Goal: Transaction & Acquisition: Purchase product/service

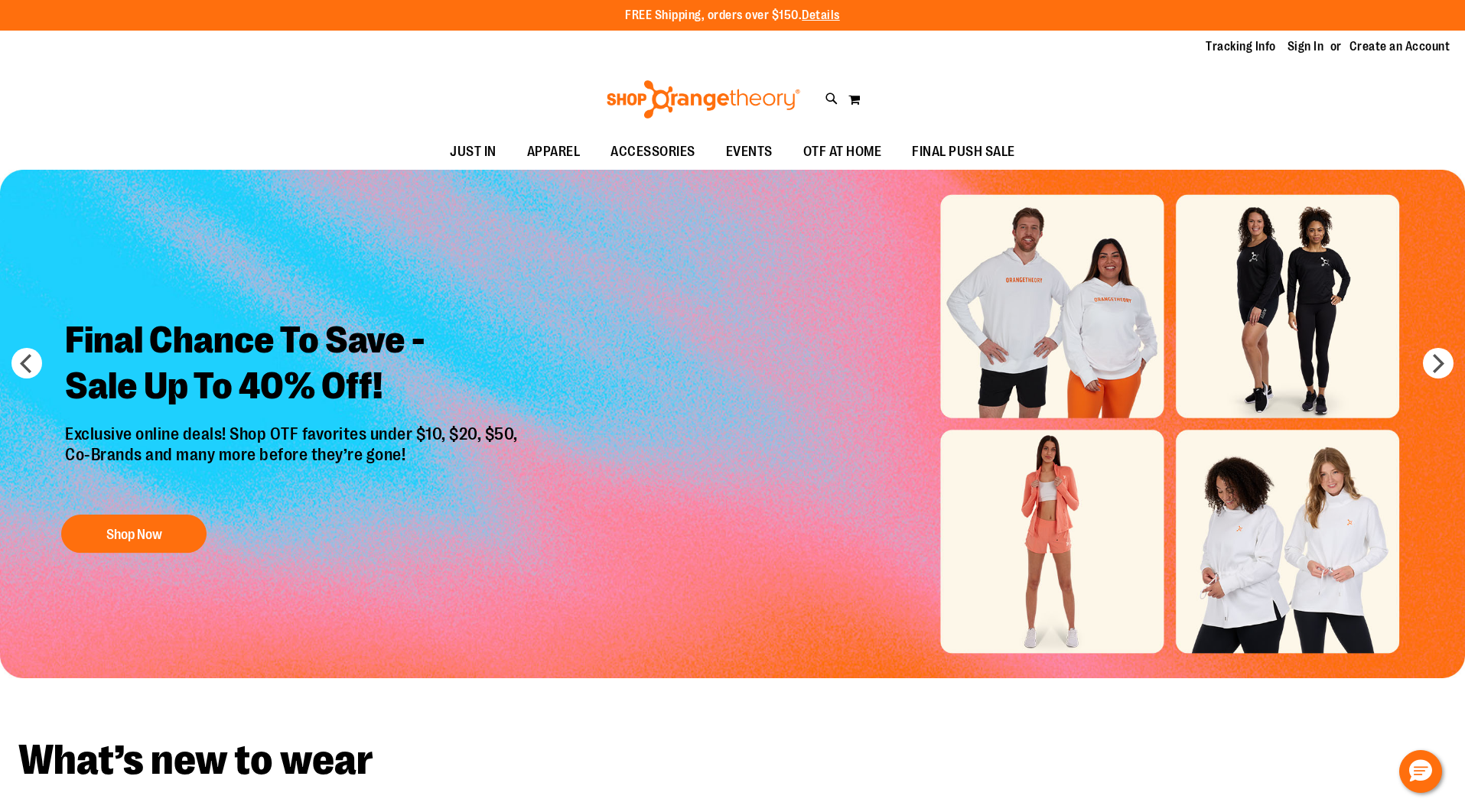
scroll to position [46, 0]
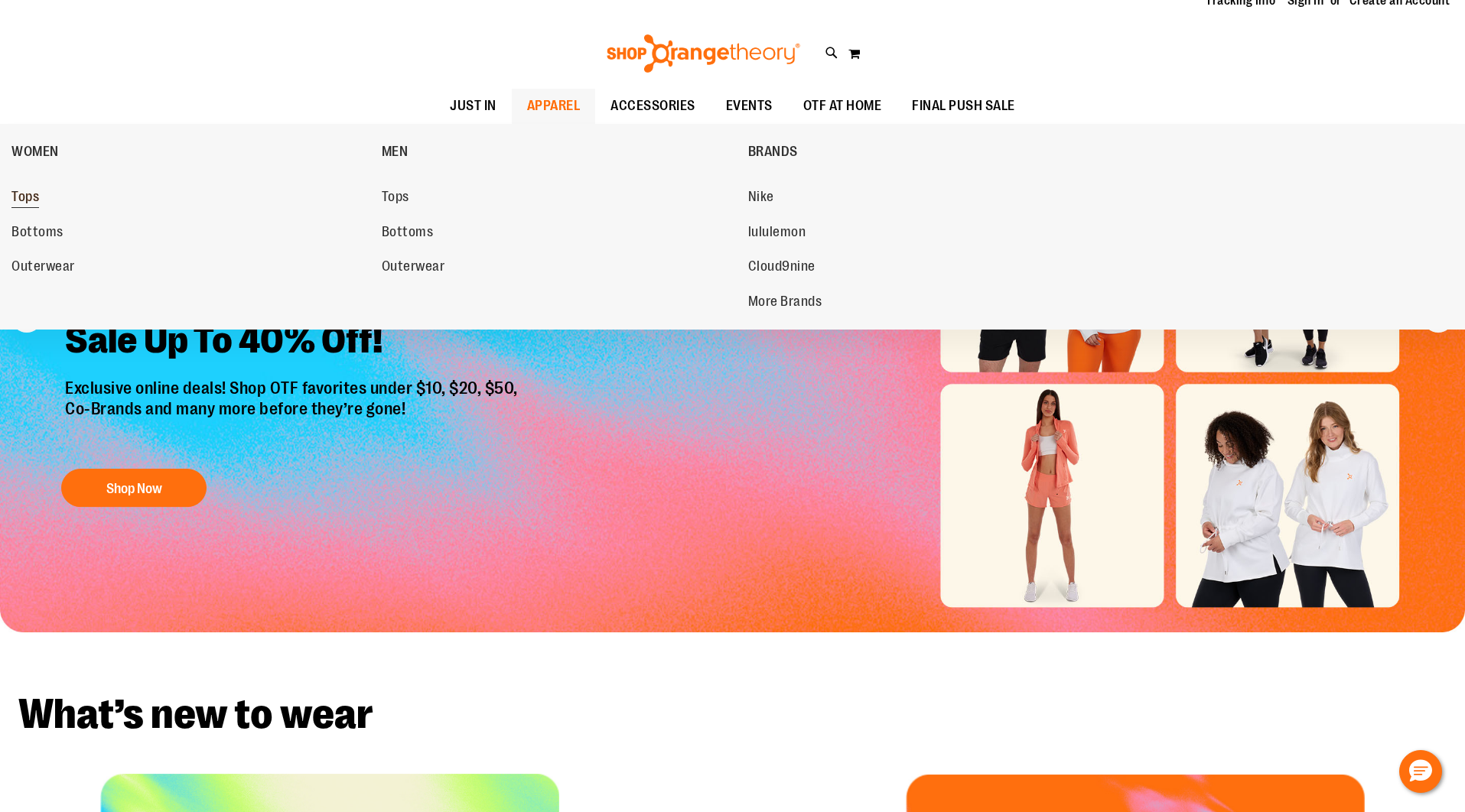
click at [15, 197] on span "Tops" at bounding box center [25, 198] width 28 height 19
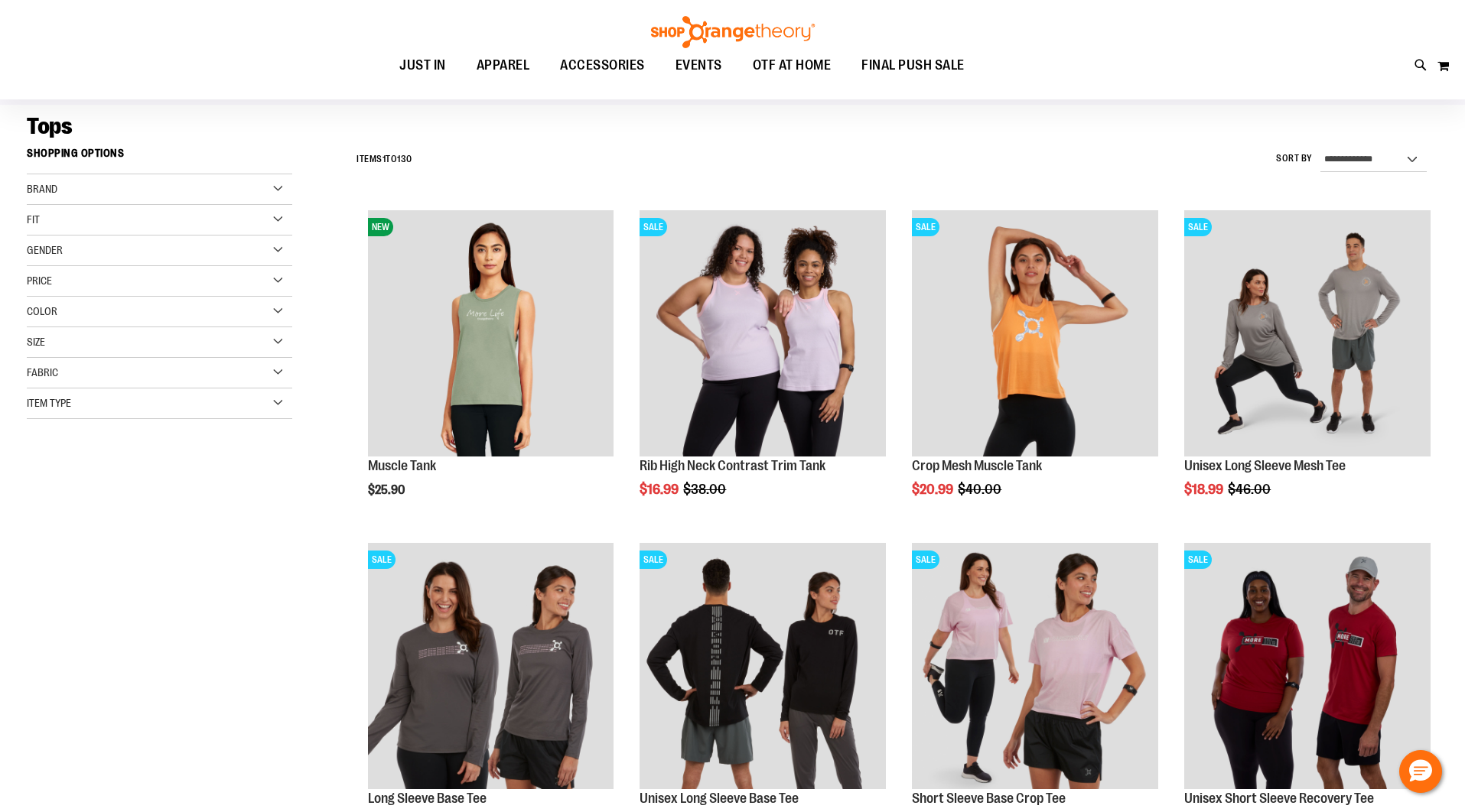
scroll to position [101, 0]
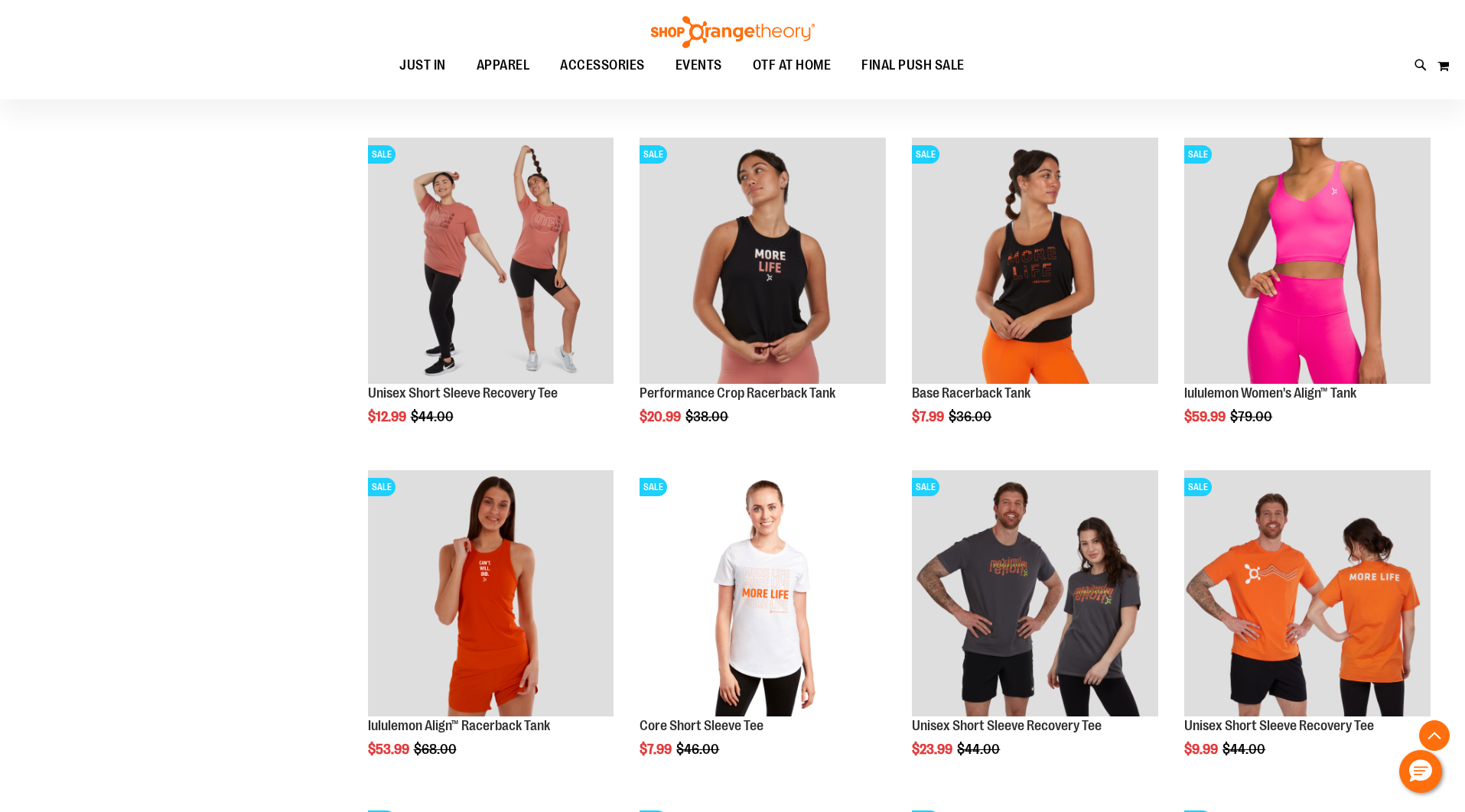
scroll to position [947, 0]
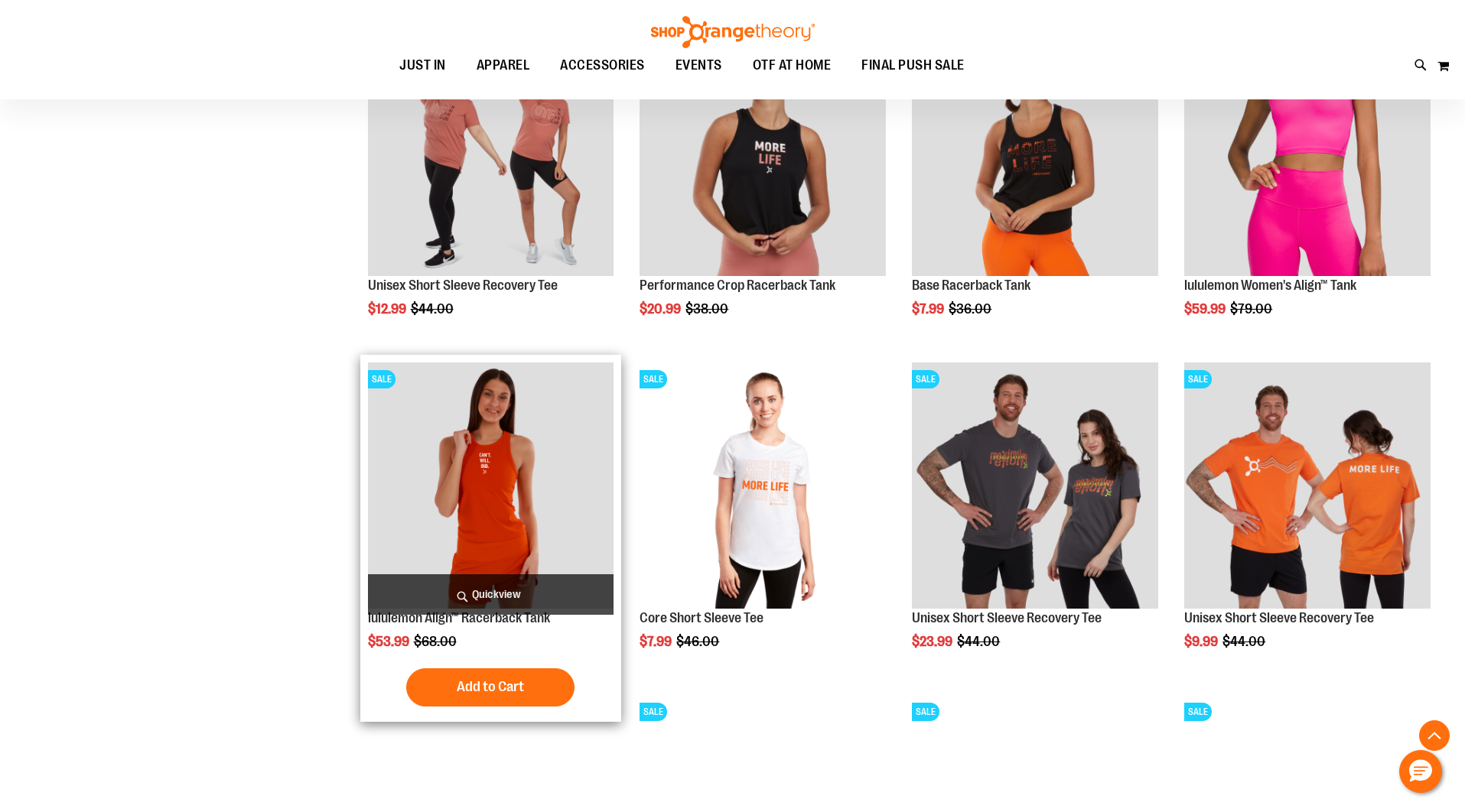
click at [537, 509] on img "product" at bounding box center [490, 485] width 246 height 246
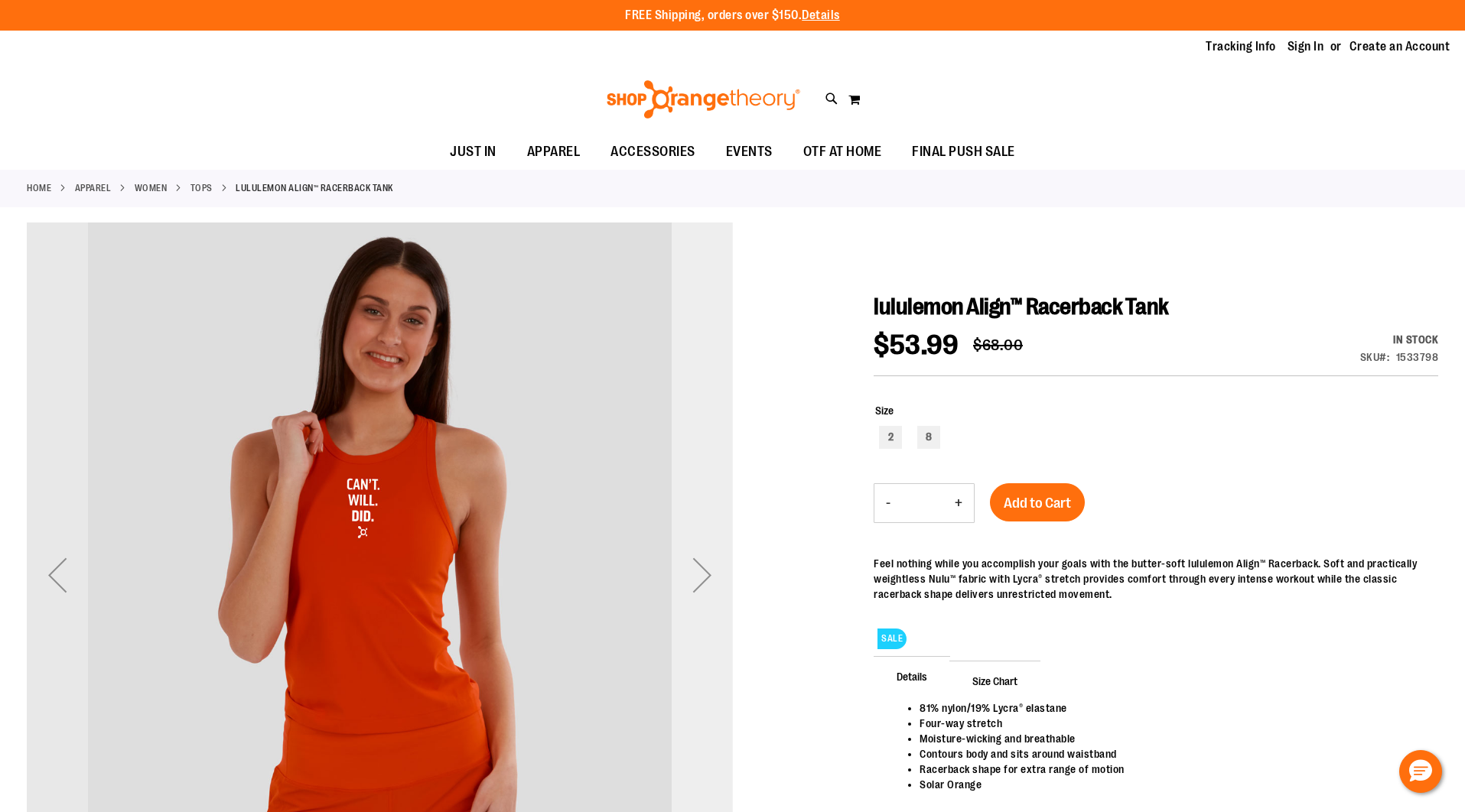
click at [698, 568] on div "Next" at bounding box center [702, 575] width 61 height 61
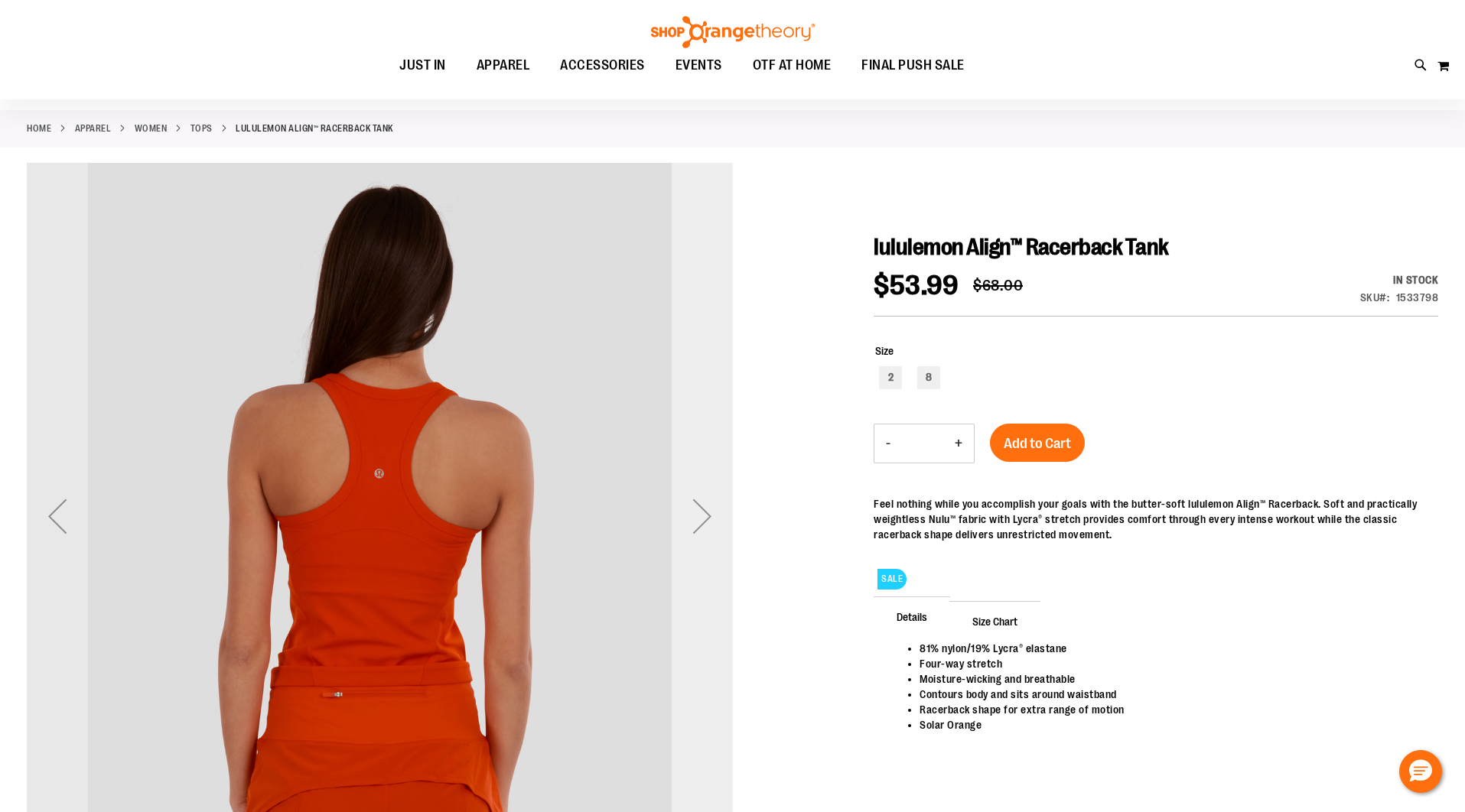
scroll to position [100, 0]
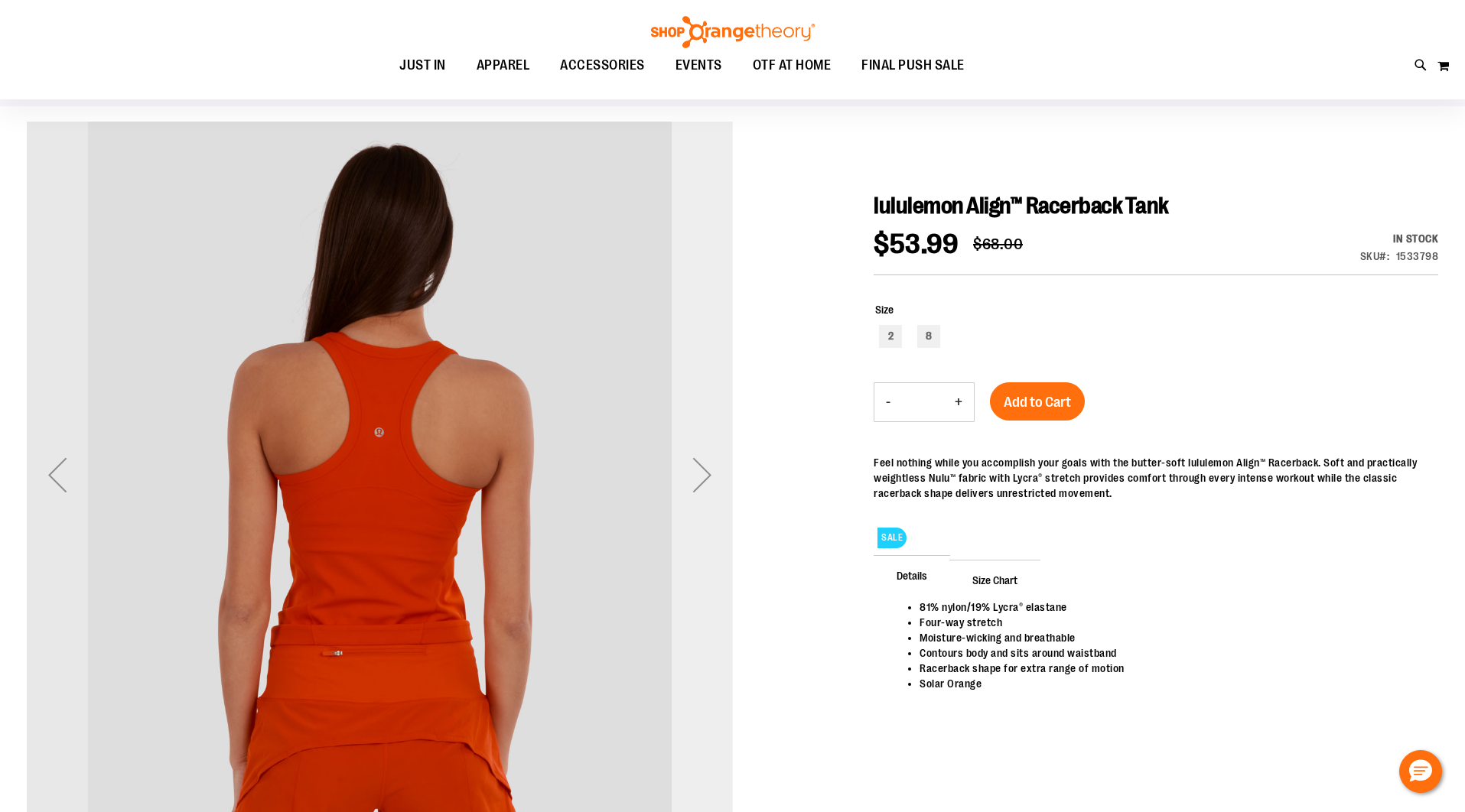
click at [713, 475] on div "Next" at bounding box center [702, 475] width 61 height 61
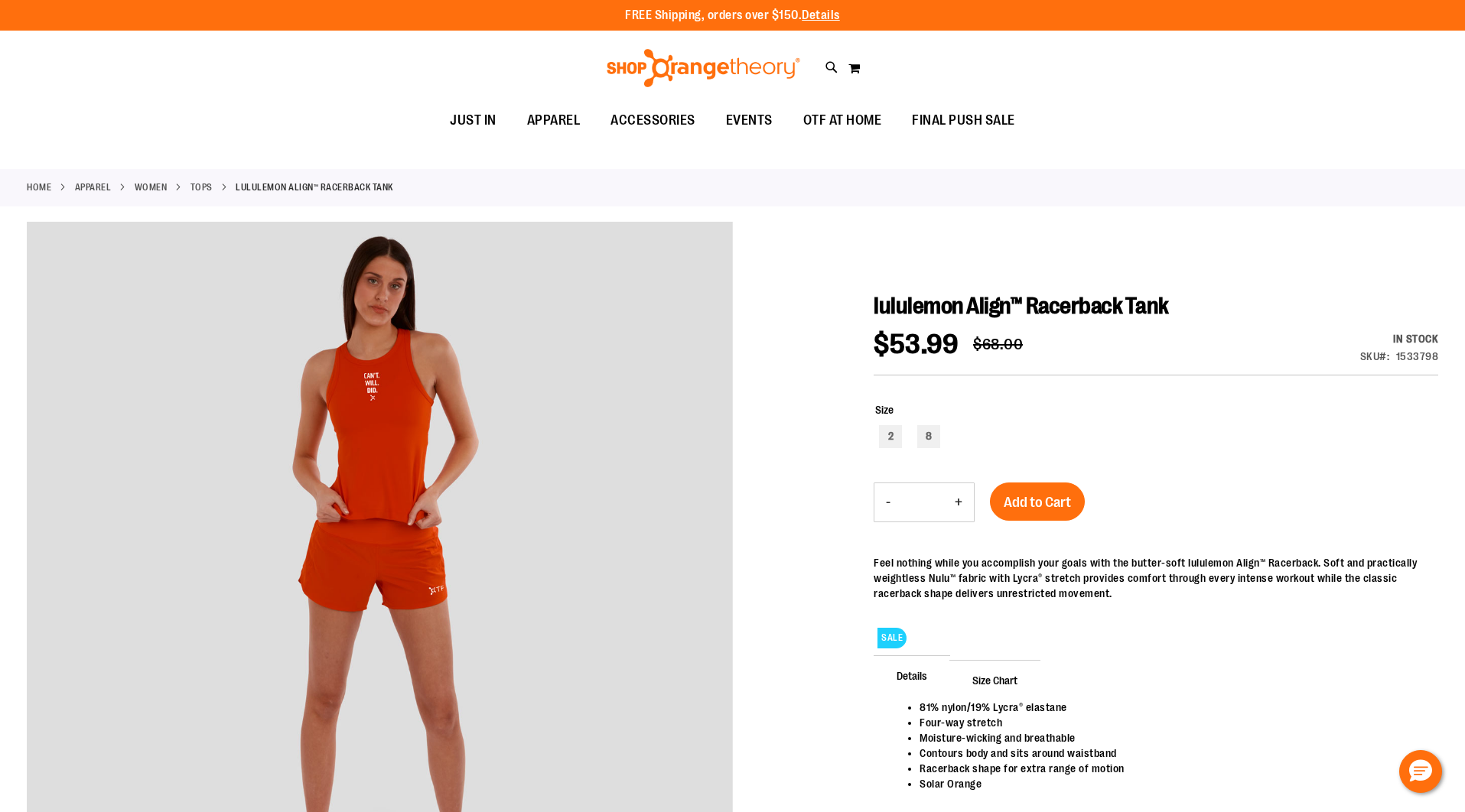
scroll to position [0, 0]
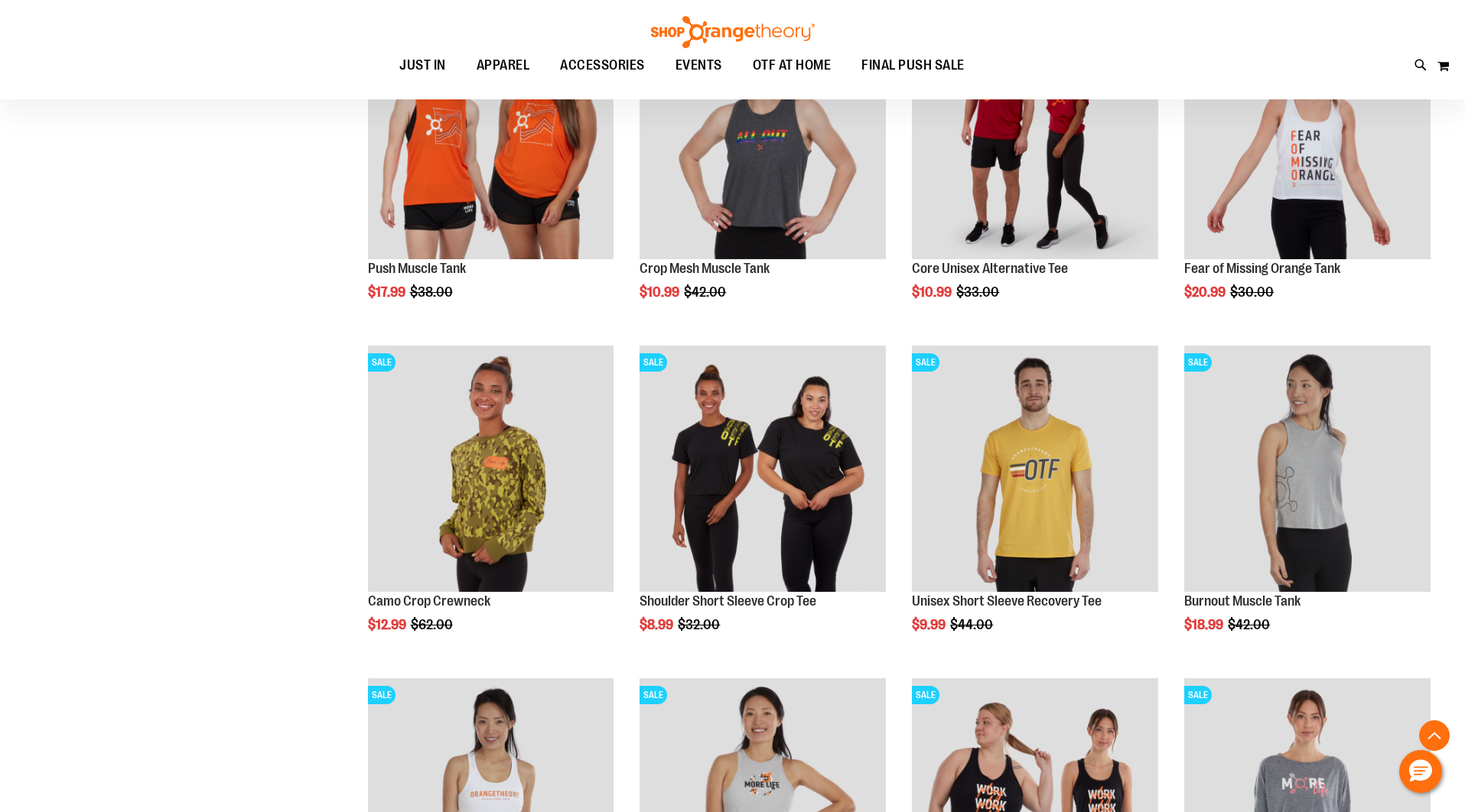
scroll to position [952, 0]
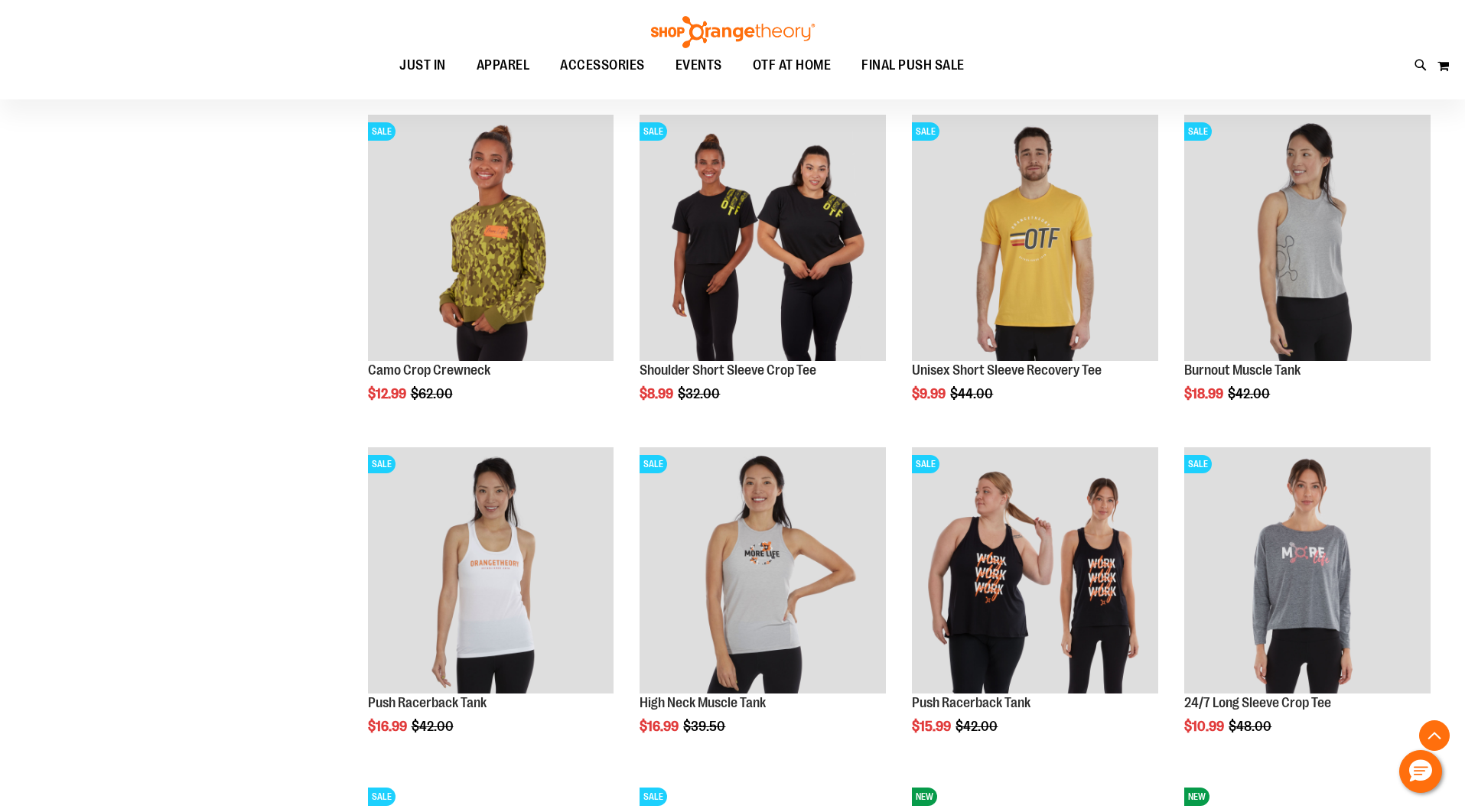
scroll to position [1561, 0]
